Goal: Find specific page/section: Locate a particular part of the current website

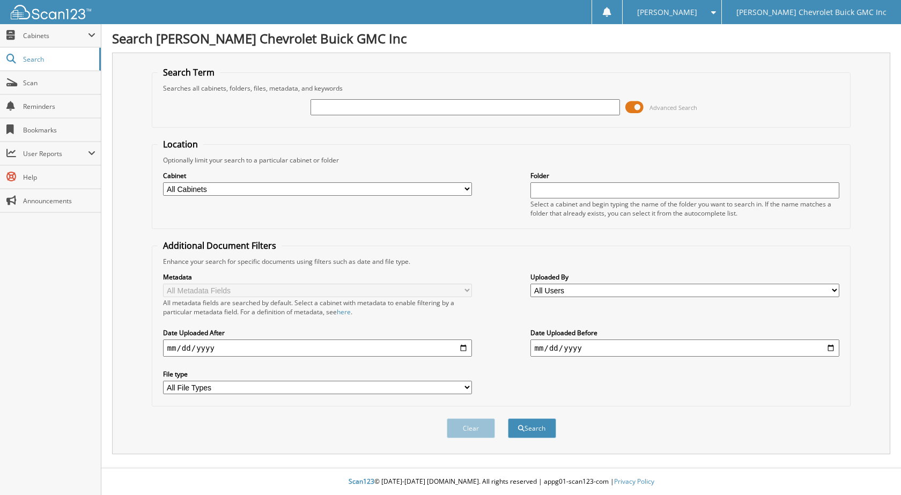
click at [393, 116] on div at bounding box center [464, 107] width 309 height 18
type input "069749"
click at [508, 418] on button "Search" at bounding box center [532, 428] width 48 height 20
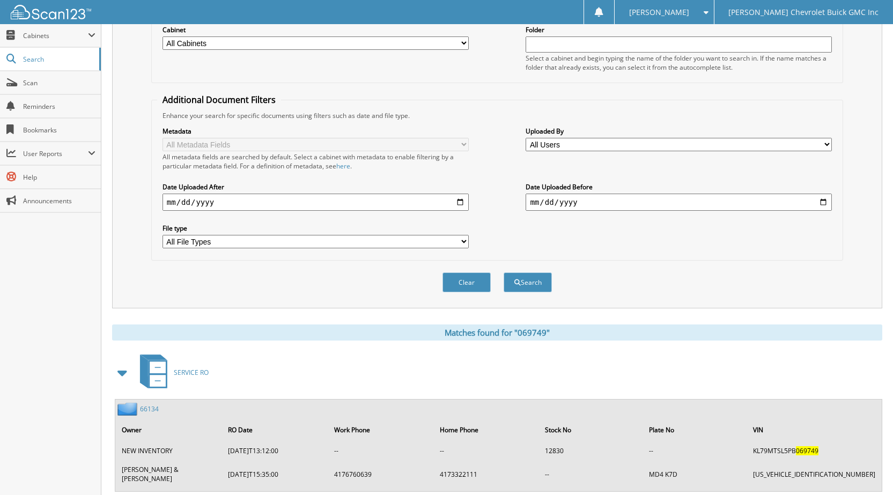
scroll to position [284, 0]
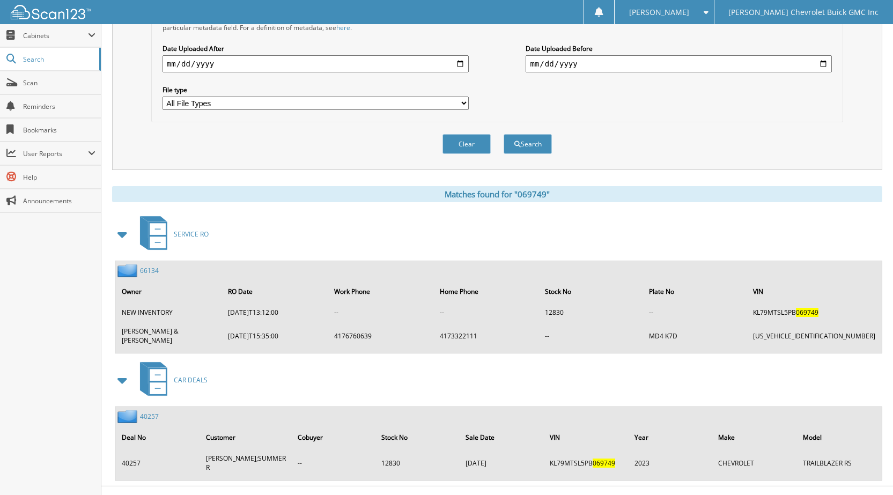
click at [143, 412] on link "40257" at bounding box center [149, 416] width 19 height 9
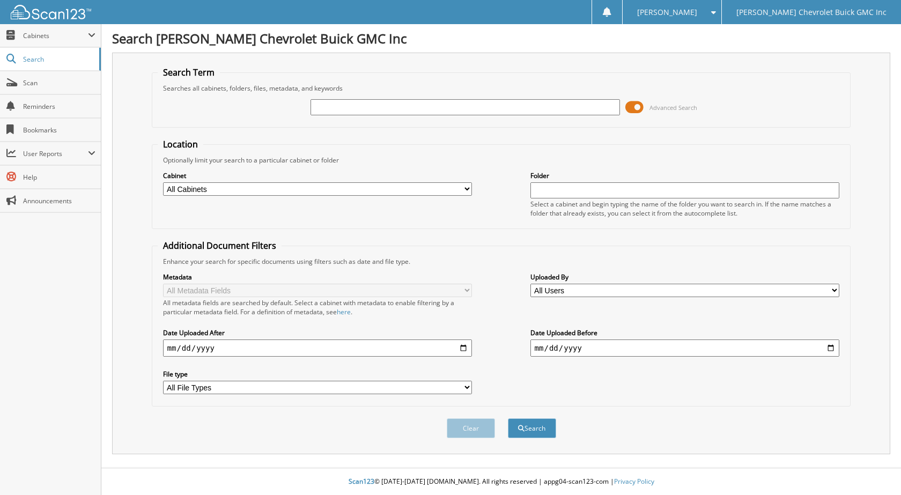
click at [367, 108] on input "text" at bounding box center [464, 107] width 309 height 16
type input "338911"
click at [508, 418] on button "Search" at bounding box center [532, 428] width 48 height 20
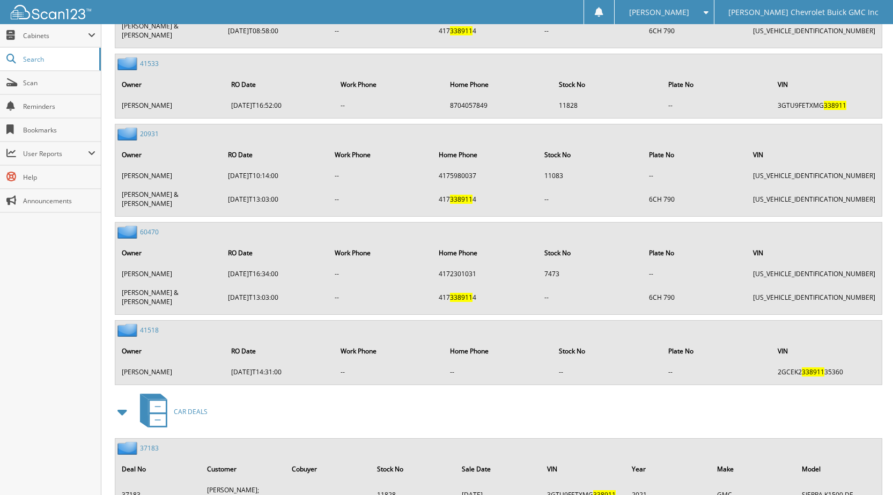
scroll to position [789, 0]
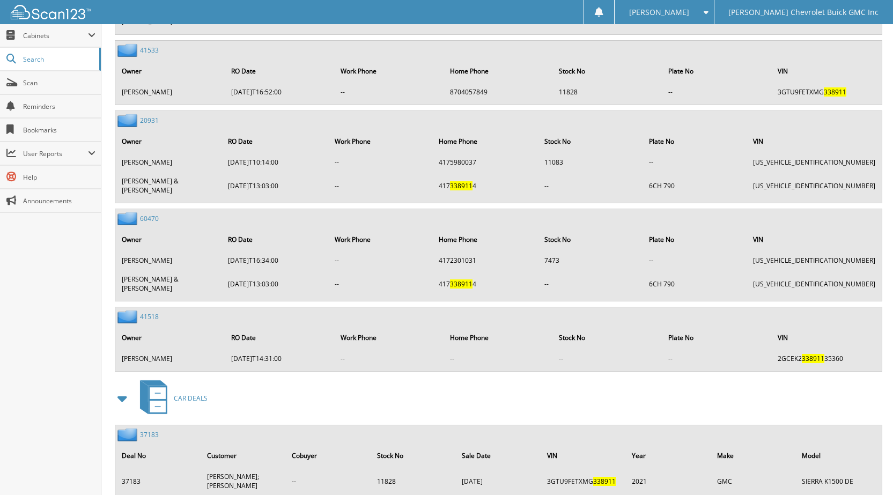
click at [148, 430] on link "37183" at bounding box center [149, 434] width 19 height 9
